Goal: Check status: Check status

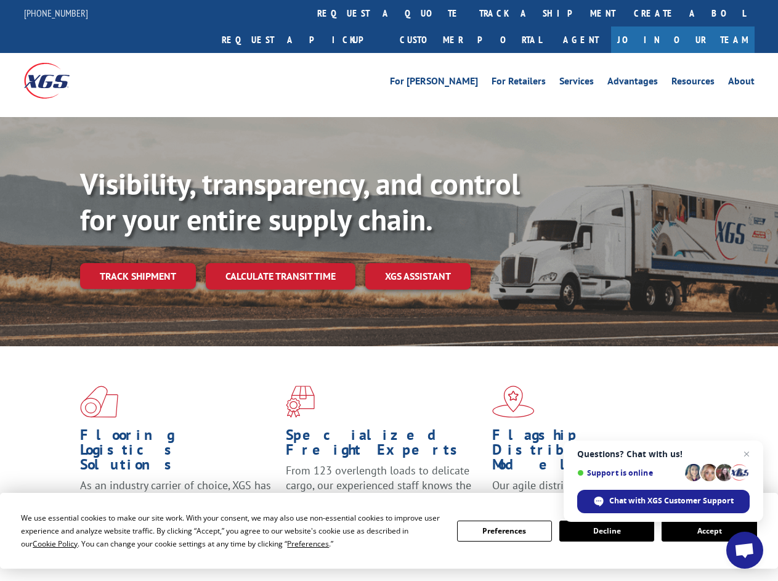
click at [389, 290] on div "Visibility, transparency, and control for your entire supply chain. Track shipm…" at bounding box center [429, 252] width 698 height 172
click at [43, 543] on span "Cookie Policy" at bounding box center [55, 543] width 45 height 10
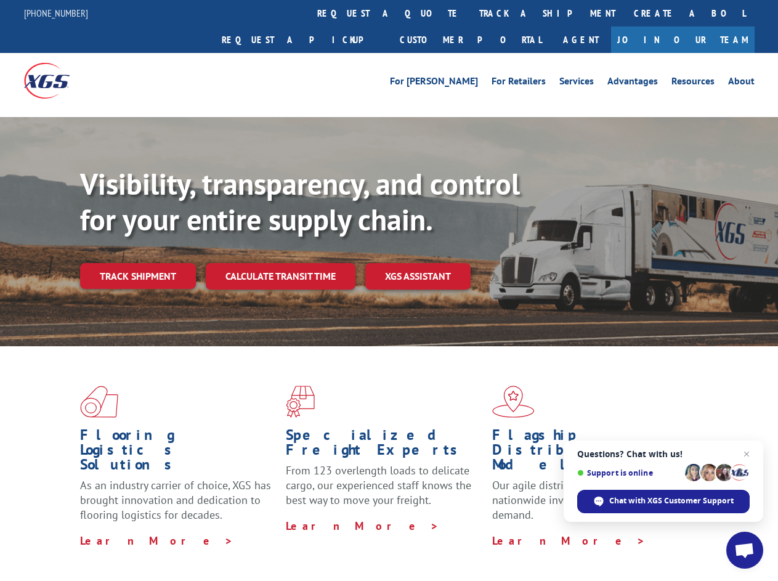
click at [296, 543] on div "Flooring Logistics Solutions As an industry carrier of choice, XGS has brought …" at bounding box center [389, 470] width 778 height 248
click at [504, 531] on div "Flooring Logistics Solutions As an industry carrier of choice, XGS has brought …" at bounding box center [389, 466] width 778 height 241
click at [607, 531] on div "Flooring Logistics Solutions As an industry carrier of choice, XGS has brought …" at bounding box center [389, 466] width 778 height 241
click at [709, 531] on div "Flooring Logistics Solutions As an industry carrier of choice, XGS has brought …" at bounding box center [389, 466] width 778 height 241
click at [389, 290] on div "Visibility, transparency, and control for your entire supply chain. Track shipm…" at bounding box center [429, 252] width 698 height 172
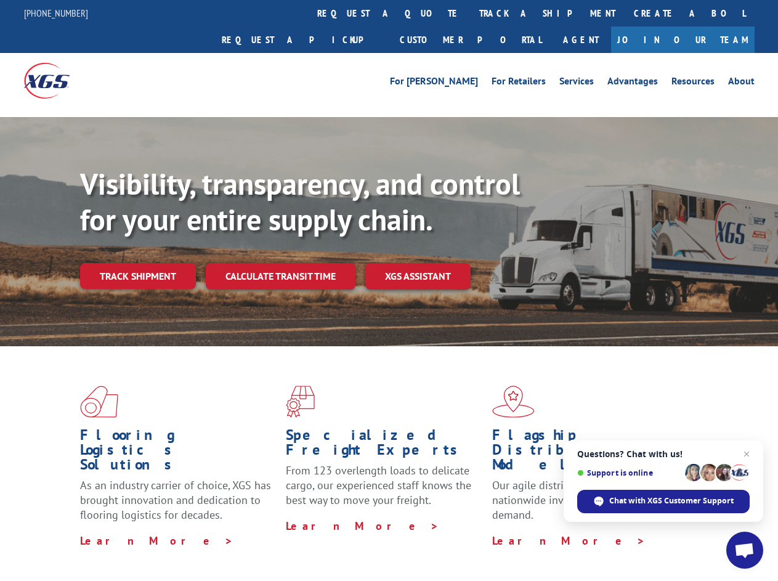
click at [470, 13] on link "track a shipment" at bounding box center [547, 13] width 155 height 26
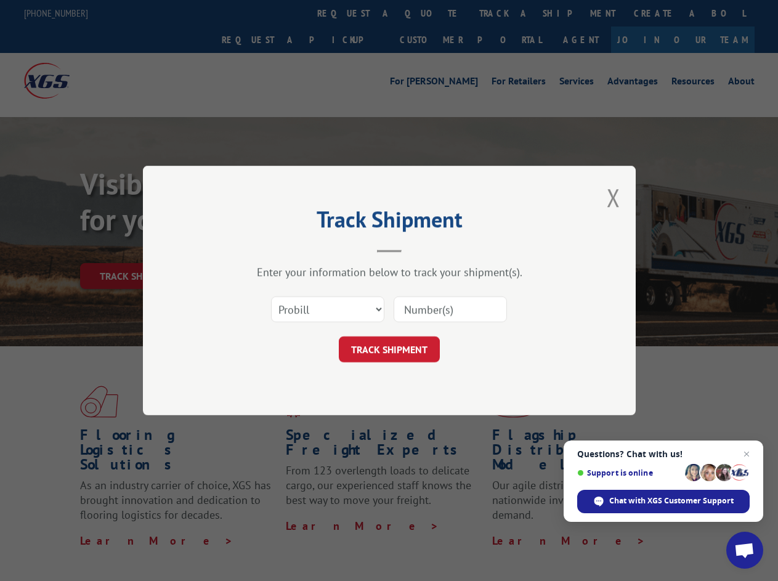
click at [430, 13] on div "Track Shipment Enter your information below to track your shipment(s). Select c…" at bounding box center [389, 290] width 778 height 581
click at [507, 13] on div "Track Shipment Enter your information below to track your shipment(s). Select c…" at bounding box center [389, 290] width 778 height 581
